Goal: Book appointment/travel/reservation

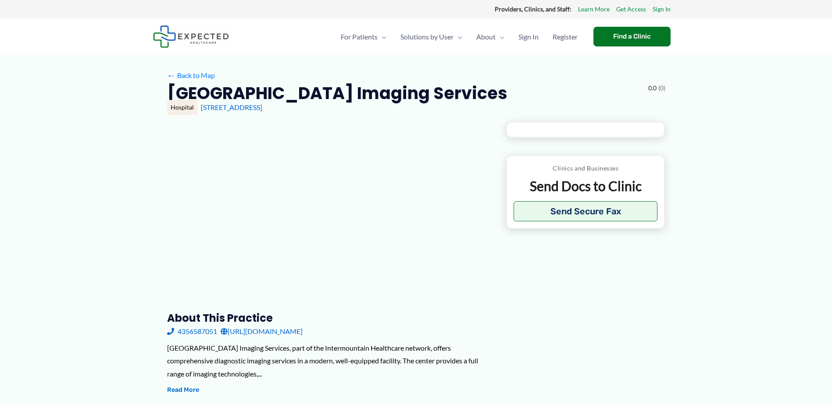
type input "**********"
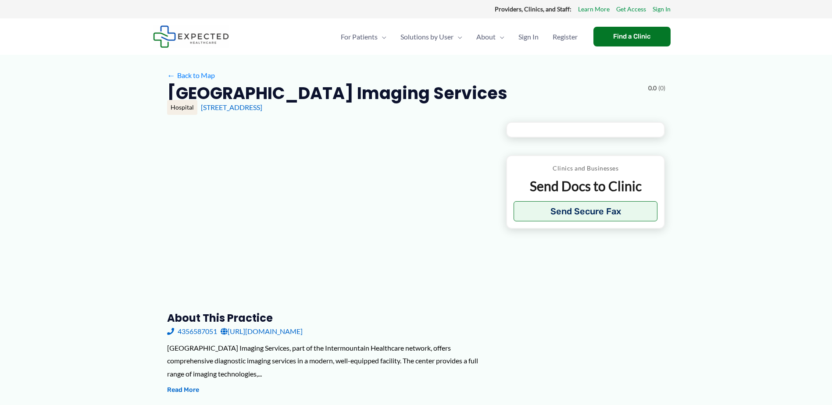
type input "**********"
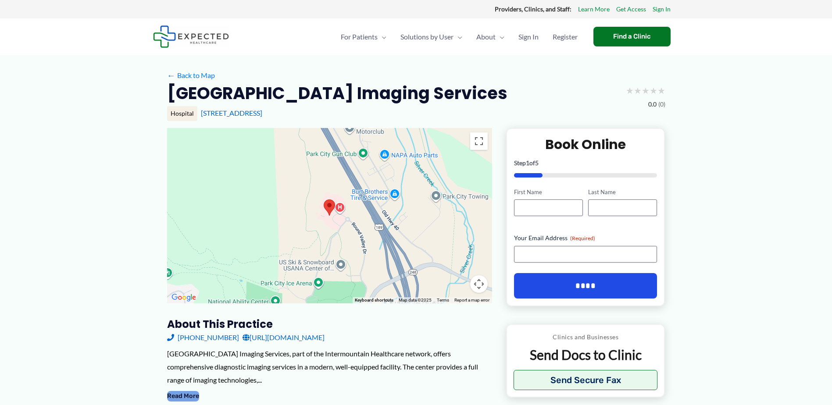
drag, startPoint x: 188, startPoint y: 395, endPoint x: 202, endPoint y: 392, distance: 14.3
click at [188, 395] on button "Read More" at bounding box center [183, 396] width 32 height 11
